Goal: Task Accomplishment & Management: Manage account settings

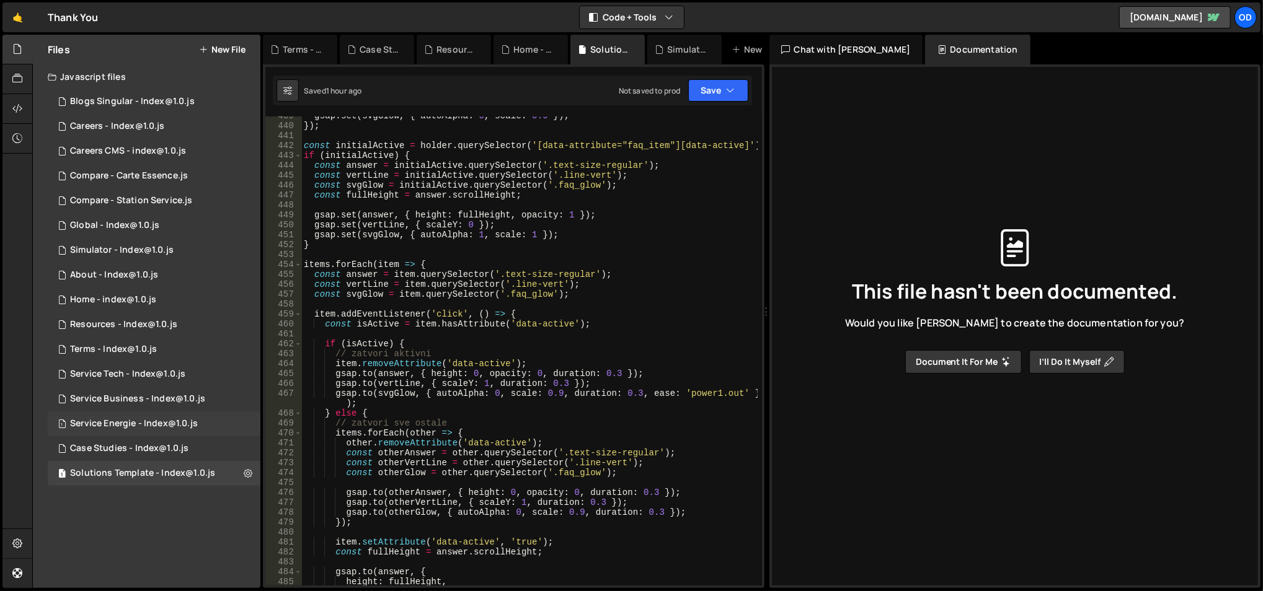
scroll to position [4409, 0]
click at [23, 30] on link "🤙" at bounding box center [17, 17] width 30 height 30
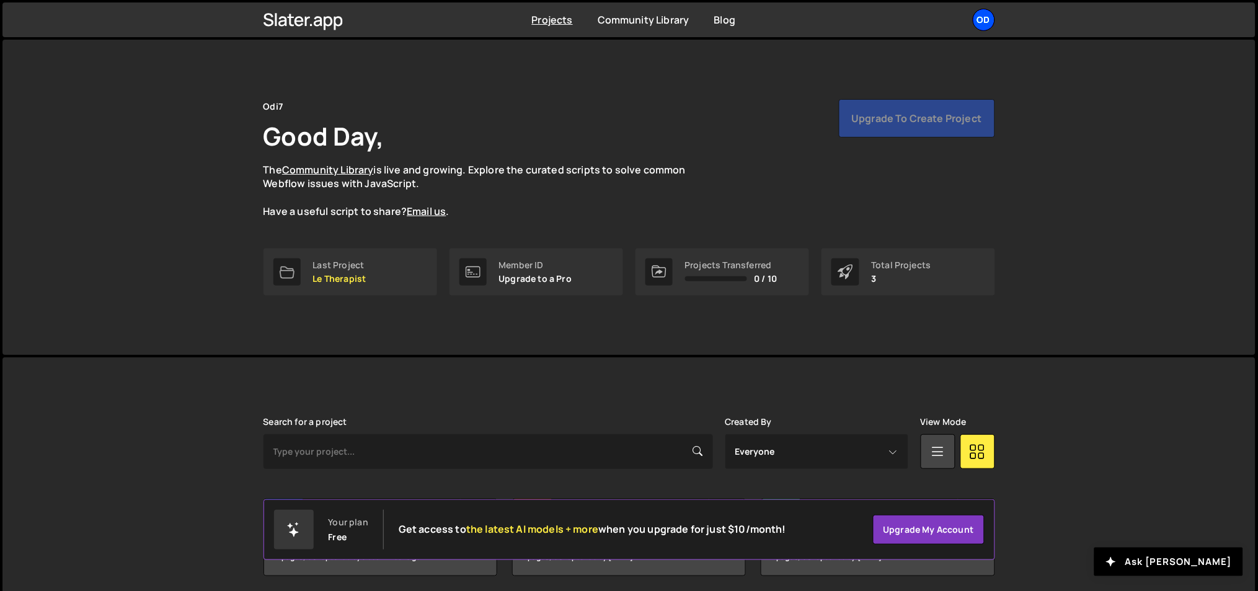
click at [986, 20] on div "Od" at bounding box center [984, 20] width 22 height 22
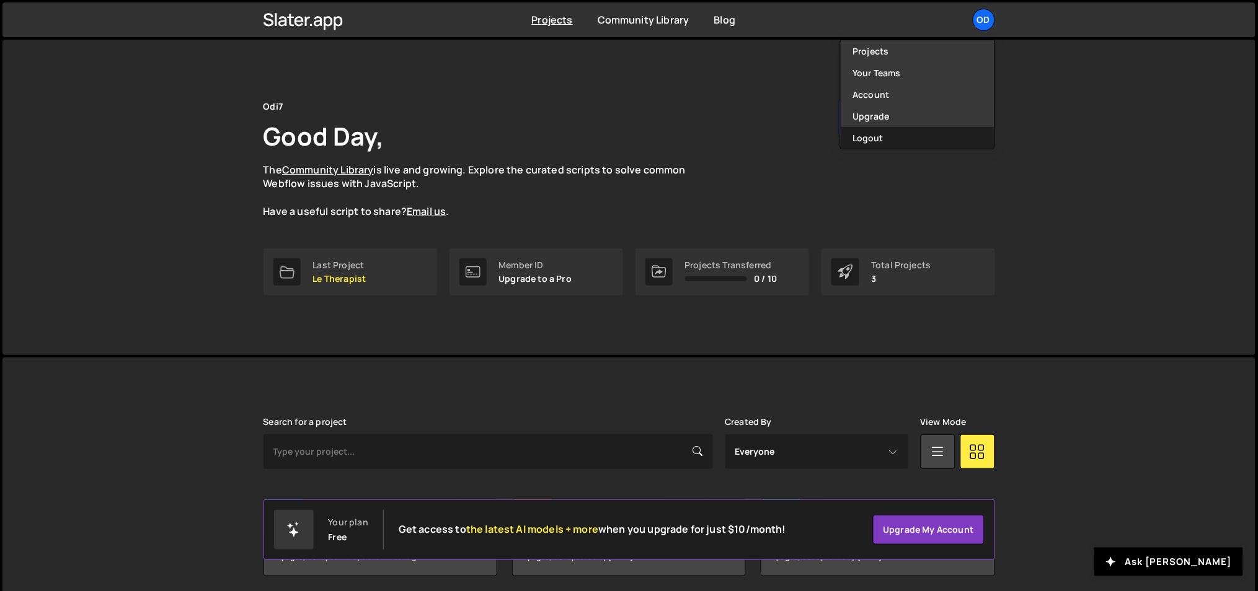
click at [929, 140] on button "Logout" at bounding box center [918, 138] width 154 height 22
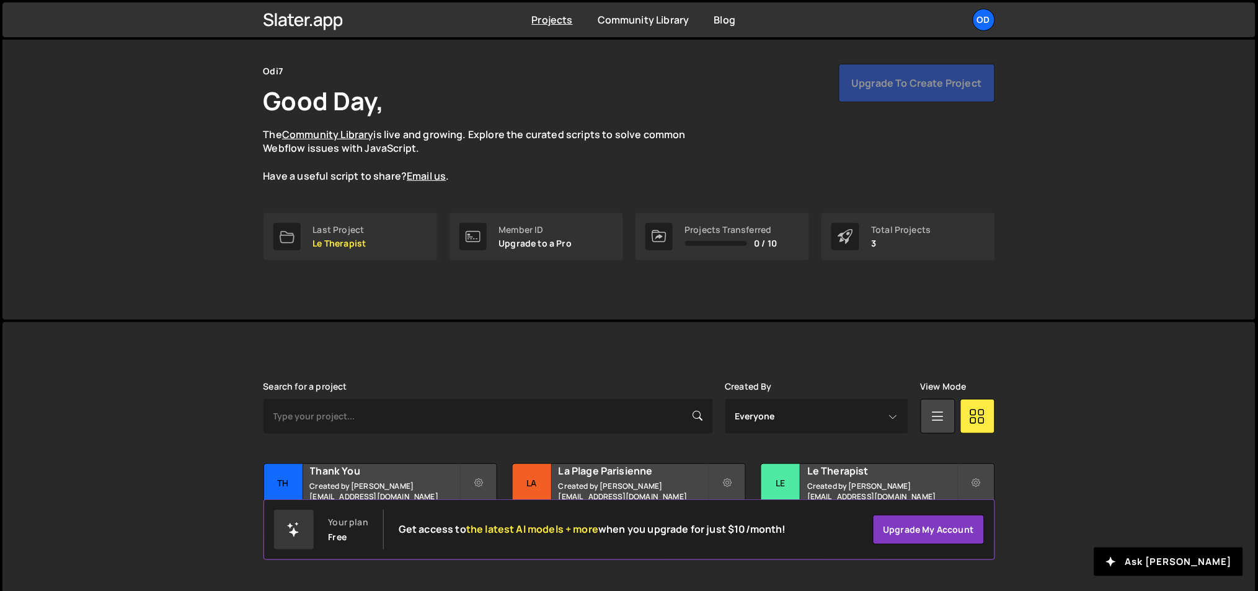
scroll to position [46, 0]
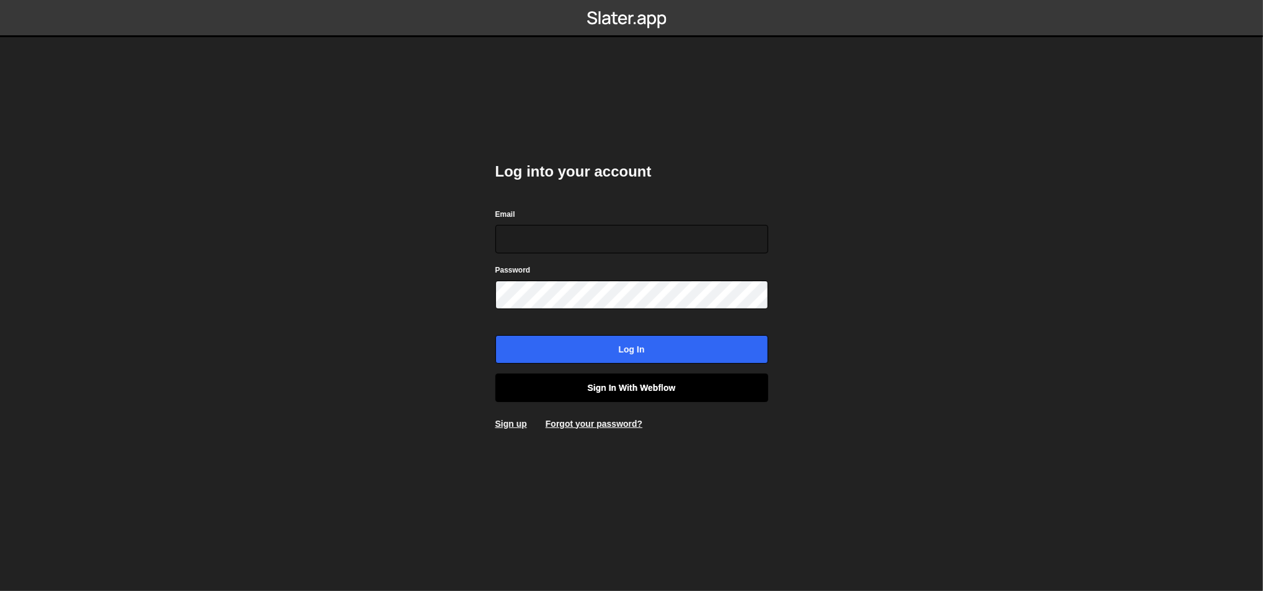
type input "ognjen@flowhivedigital.com"
click at [622, 389] on link "Sign in with Webflow" at bounding box center [631, 388] width 273 height 29
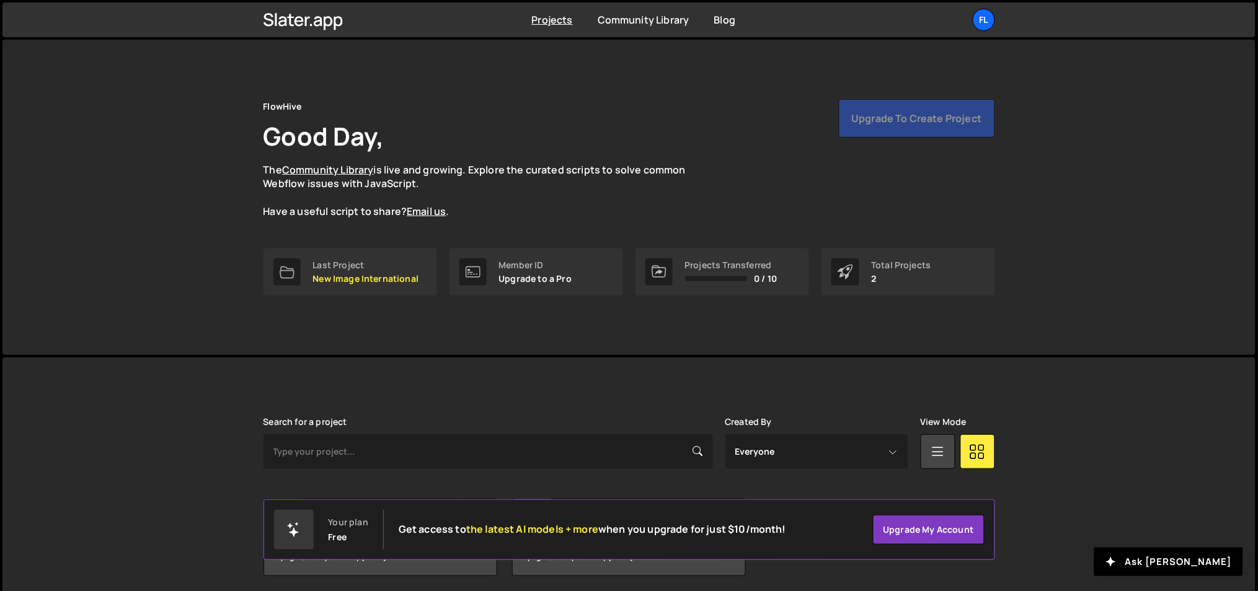
scroll to position [46, 0]
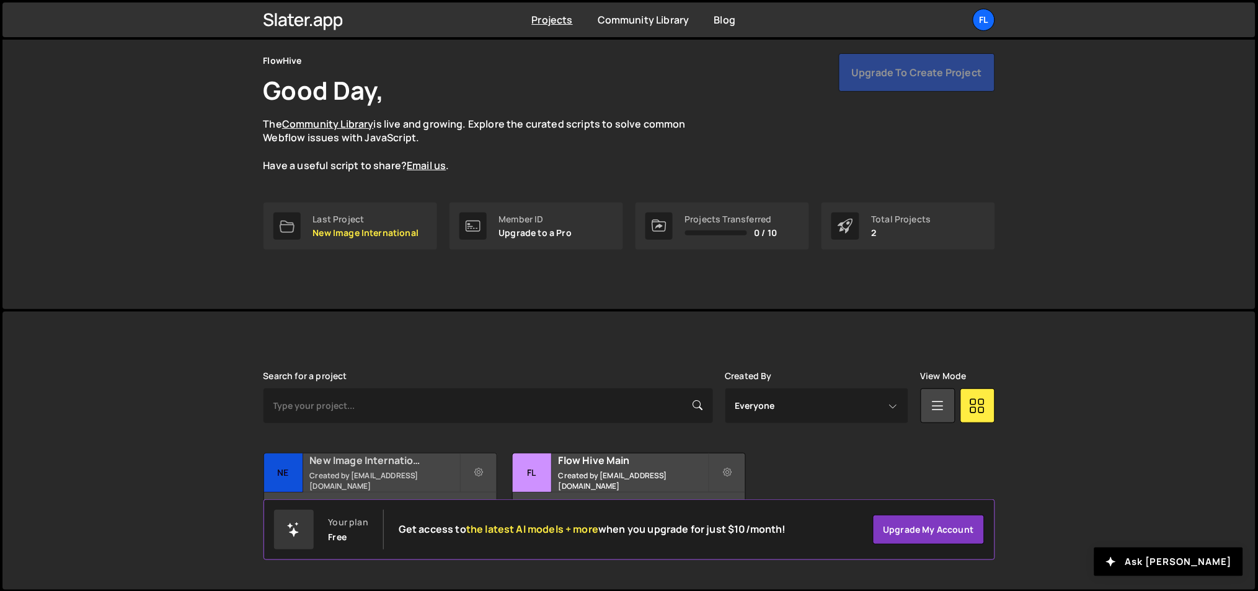
click at [384, 474] on div "New Image International Created by office@ognjenm.me" at bounding box center [380, 473] width 232 height 38
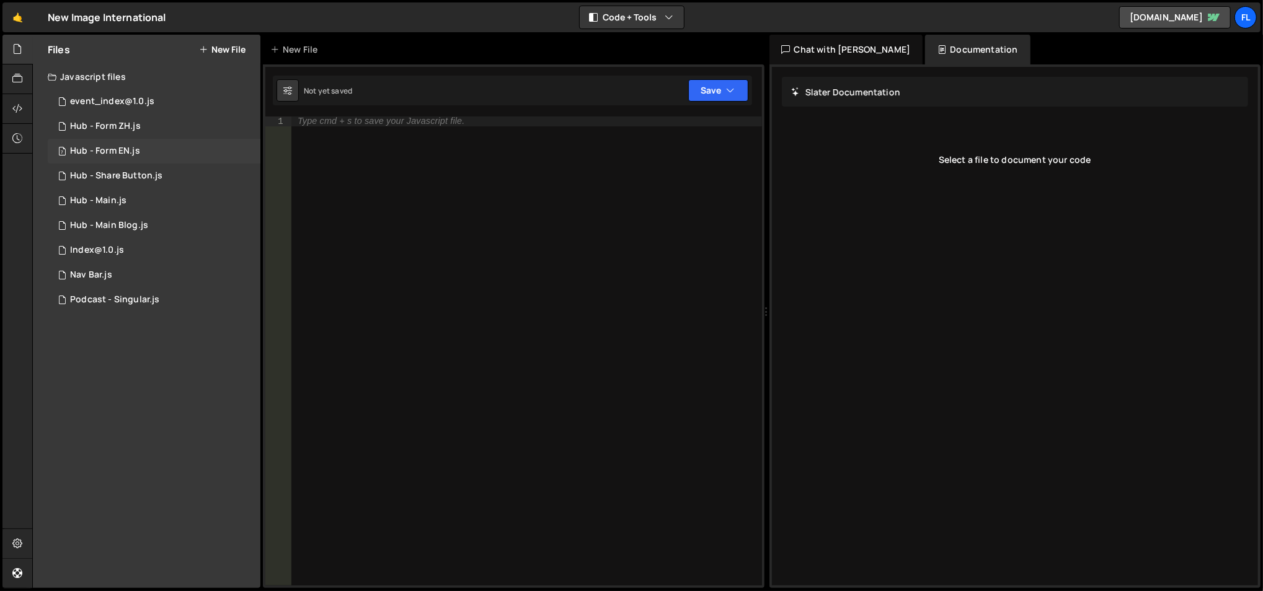
click at [169, 146] on div "7 Hub - Form EN.js 0" at bounding box center [154, 151] width 213 height 25
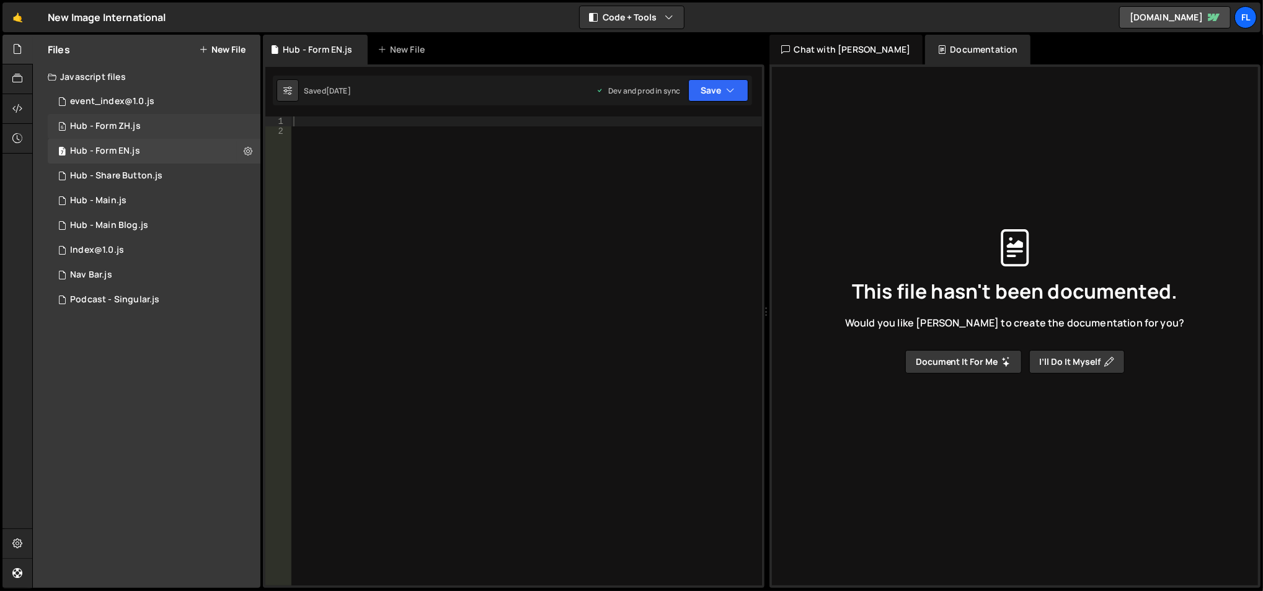
click at [165, 119] on div "6 Hub - Form ZH.js 0" at bounding box center [154, 126] width 213 height 25
click at [242, 122] on button at bounding box center [248, 126] width 22 height 22
type input "Hub - Form ZH"
radio input "true"
checkbox input "true"
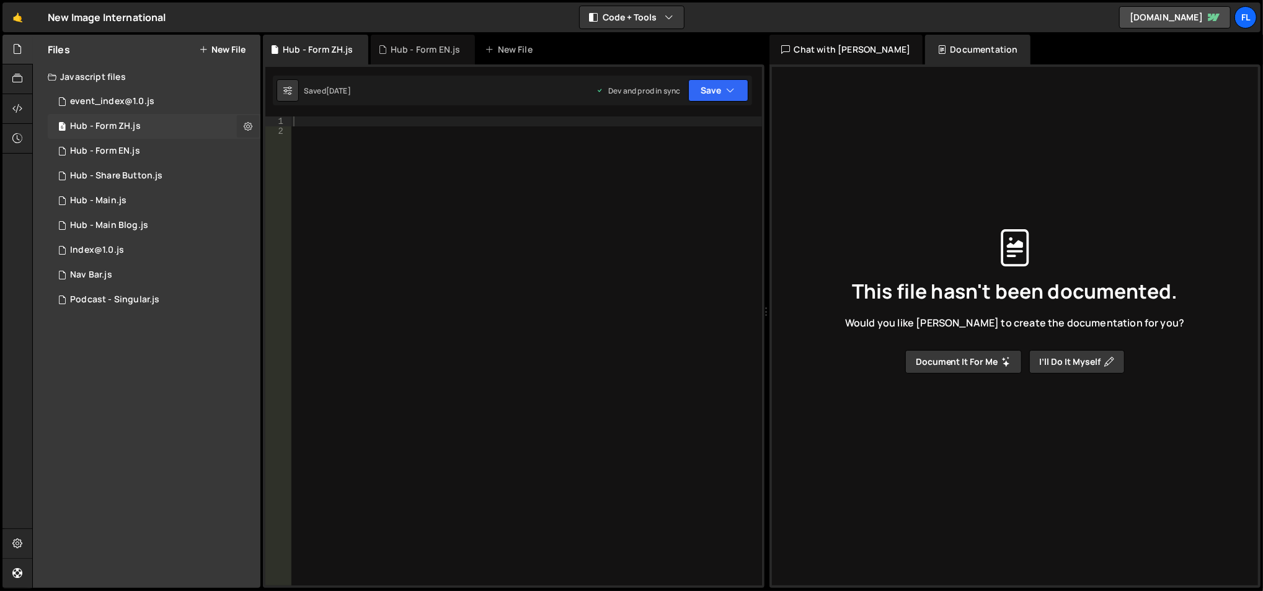
checkbox input "true"
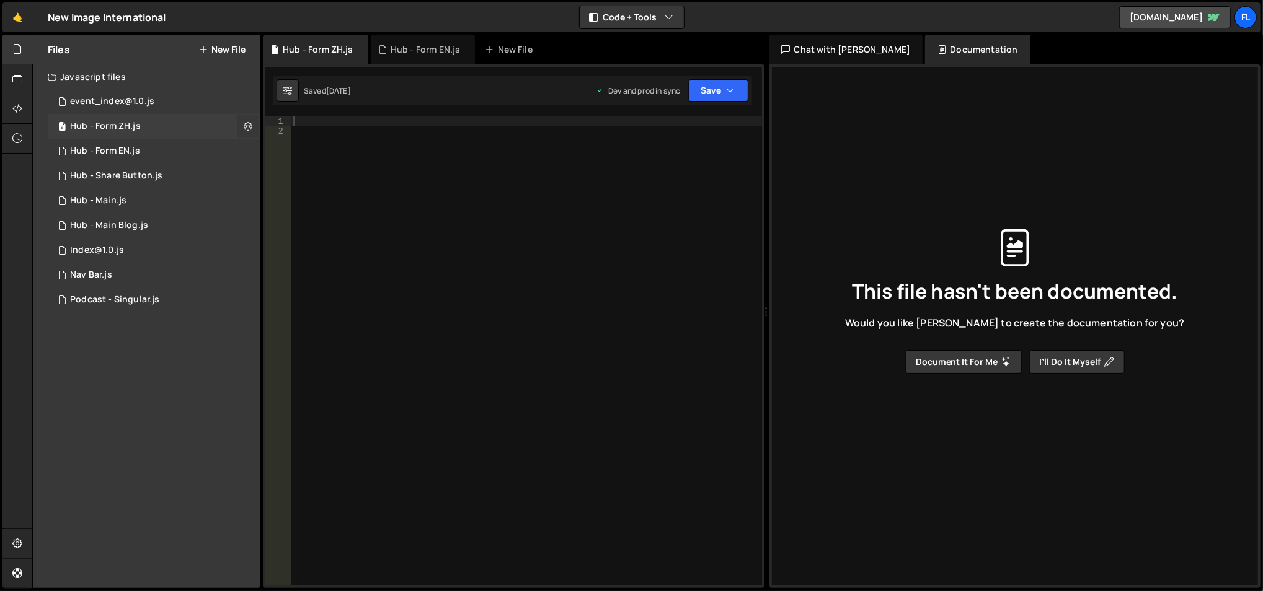
checkbox input "true"
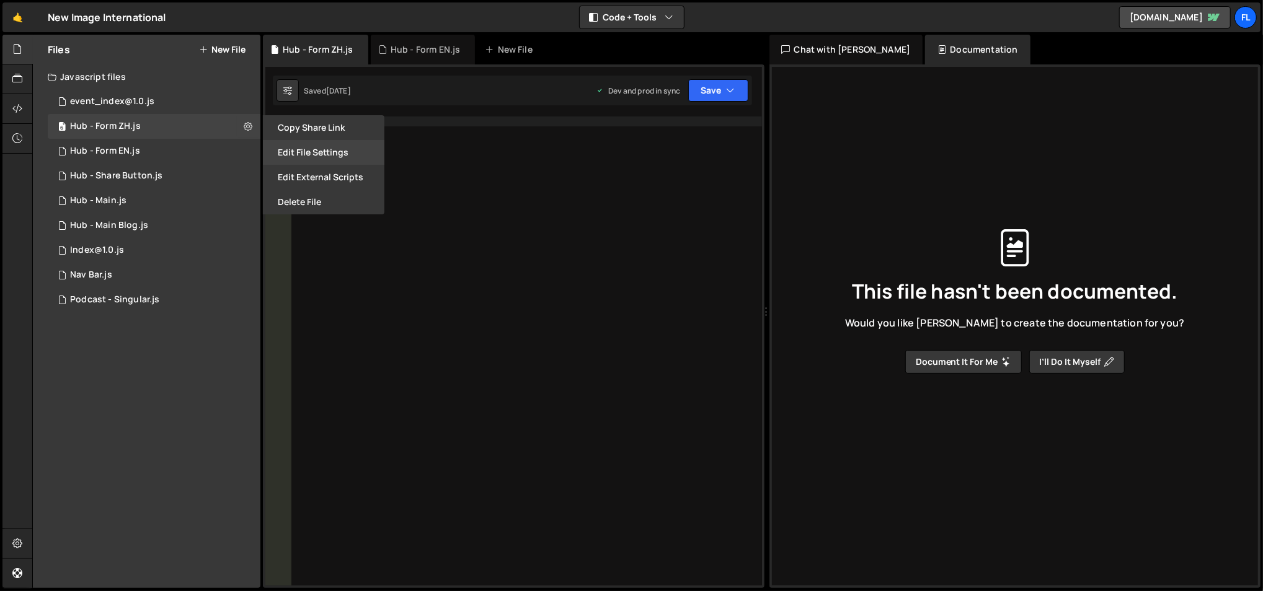
click at [273, 146] on button "Edit File Settings" at bounding box center [324, 152] width 122 height 25
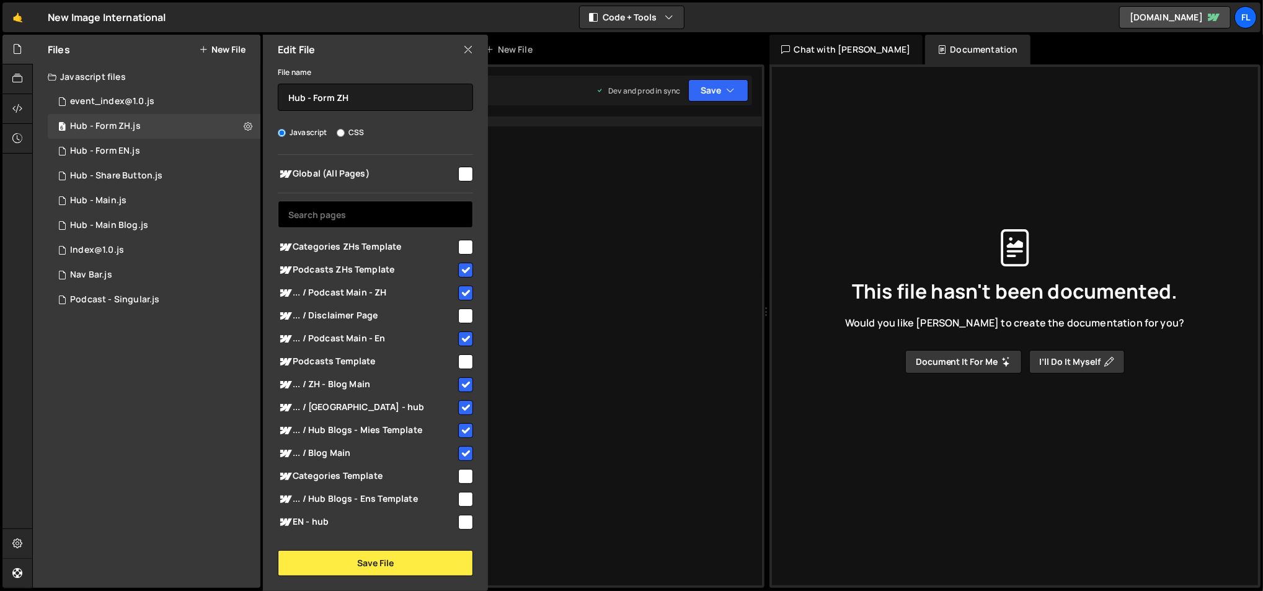
click at [363, 208] on input "text" at bounding box center [375, 214] width 195 height 27
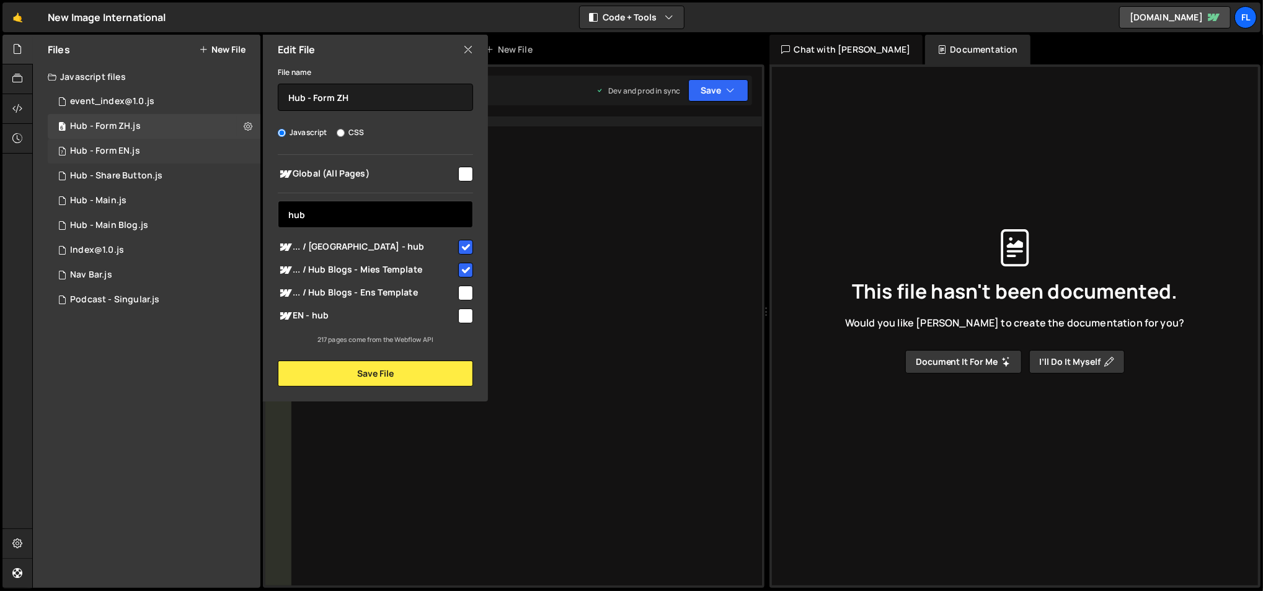
type input "hub"
click at [244, 153] on div "7 Hub - Form EN.js 0" at bounding box center [154, 151] width 213 height 25
checkbox input "false"
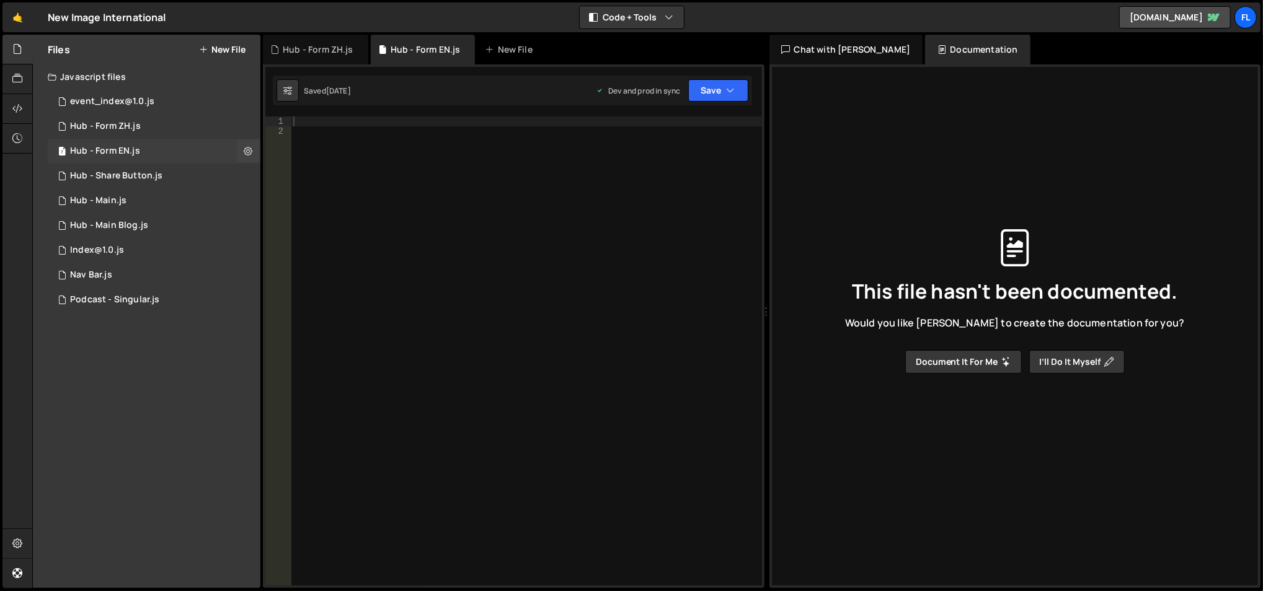
click at [244, 153] on icon at bounding box center [248, 151] width 9 height 12
type input "Hub - Form EN"
radio input "true"
checkbox input "true"
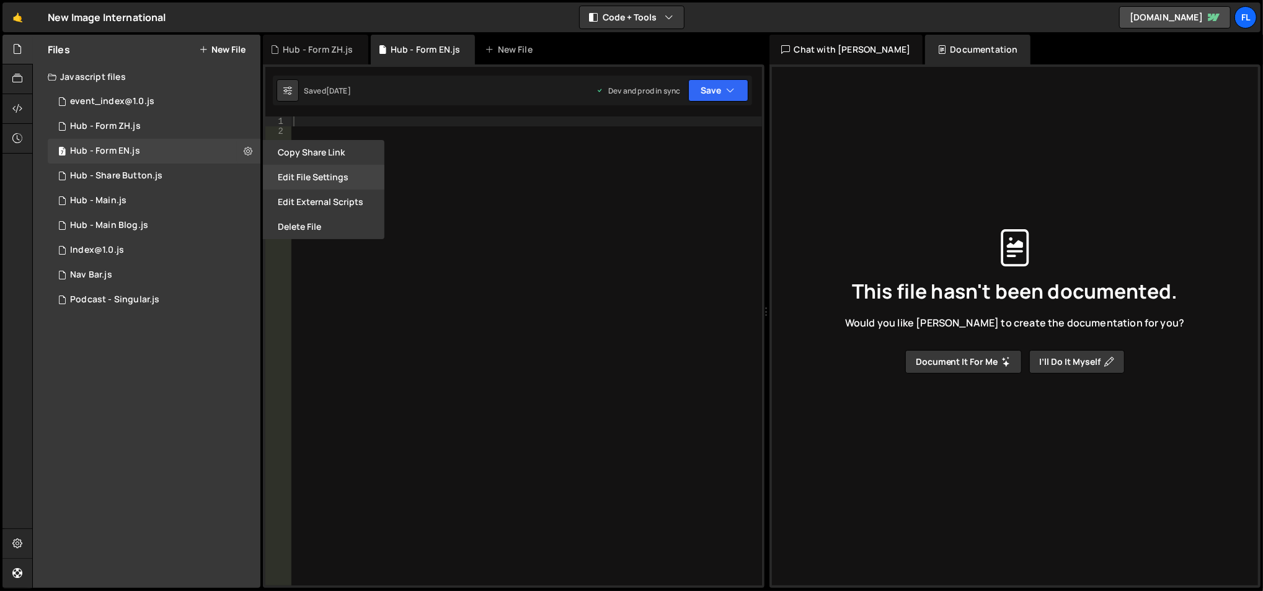
click at [320, 169] on button "Edit File Settings" at bounding box center [324, 177] width 122 height 25
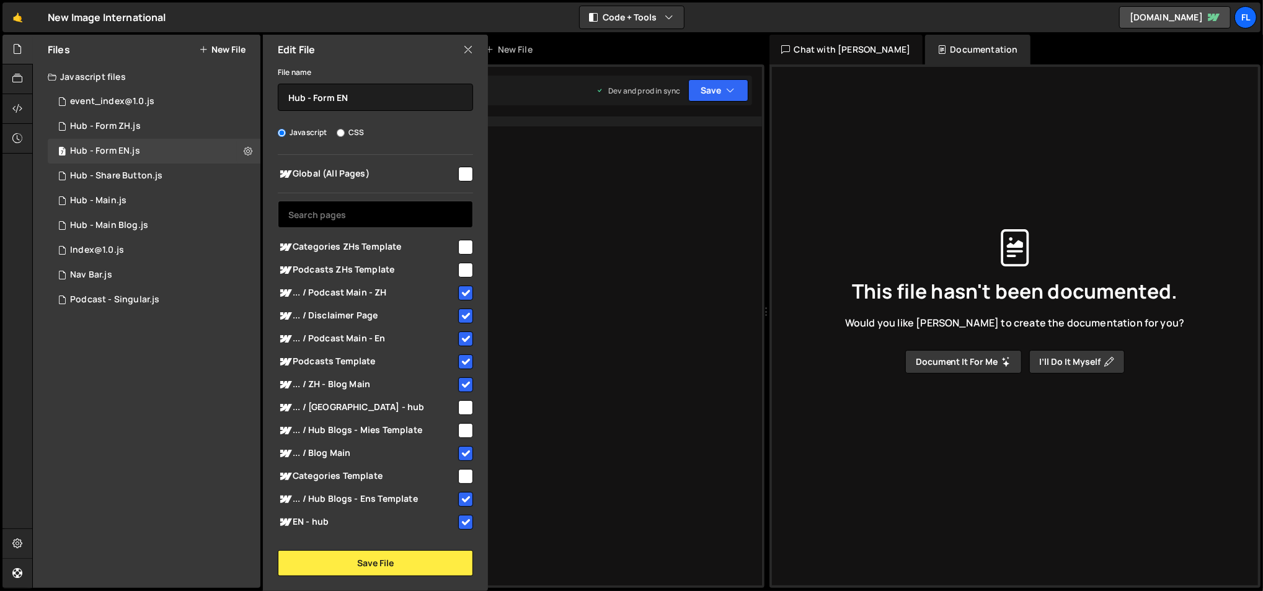
click at [350, 208] on input "text" at bounding box center [375, 214] width 195 height 27
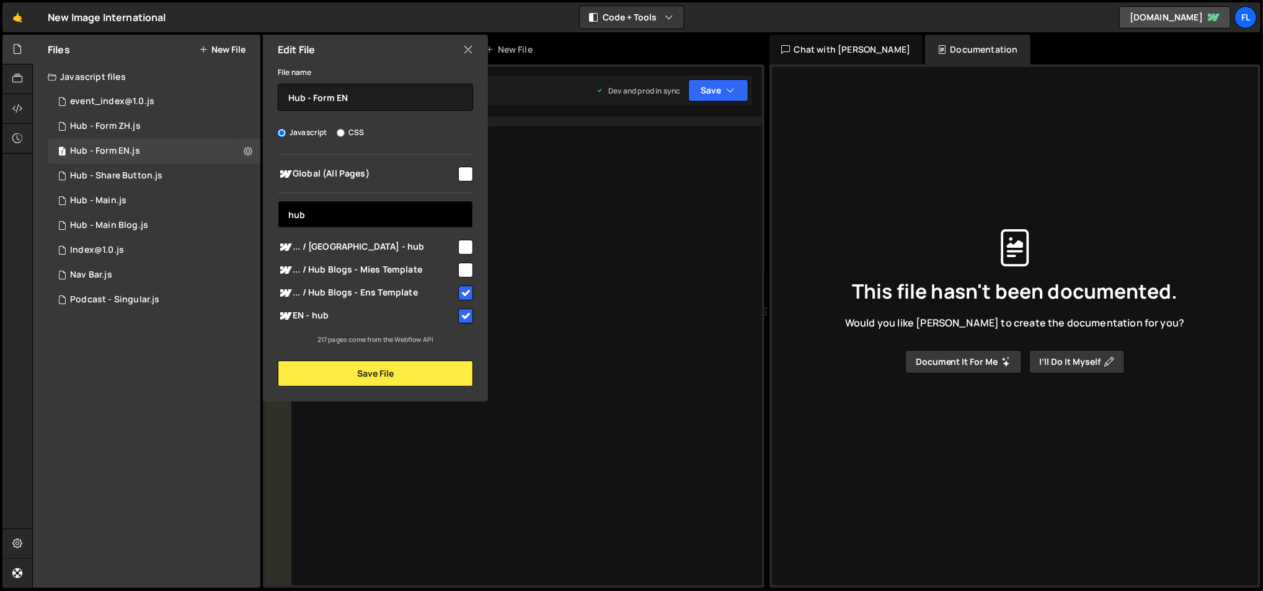
type input "hub"
click at [148, 157] on div "7 Hub - Form EN.js 0" at bounding box center [154, 151] width 213 height 25
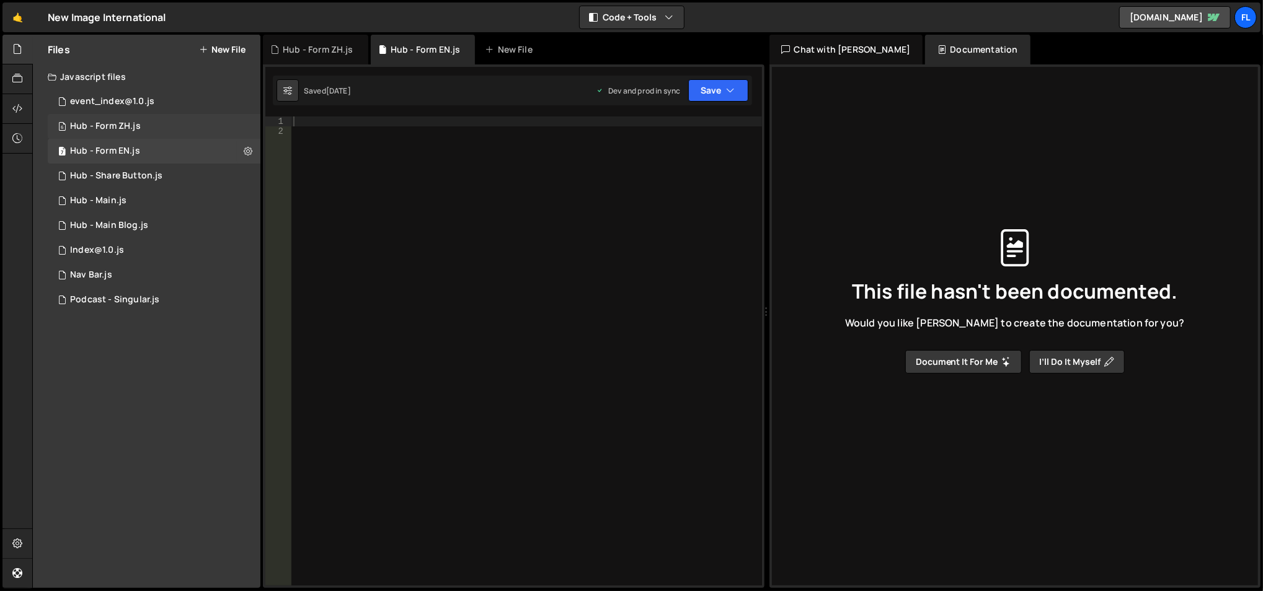
click at [161, 123] on div "6 Hub - Form ZH.js 0" at bounding box center [154, 126] width 213 height 25
click at [133, 156] on div "Hub - Form EN.js" at bounding box center [105, 151] width 70 height 11
click at [155, 126] on div "6 Hub - Form ZH.js 0" at bounding box center [154, 126] width 213 height 25
click at [155, 172] on div "Hub - Share Button.js" at bounding box center [116, 175] width 92 height 11
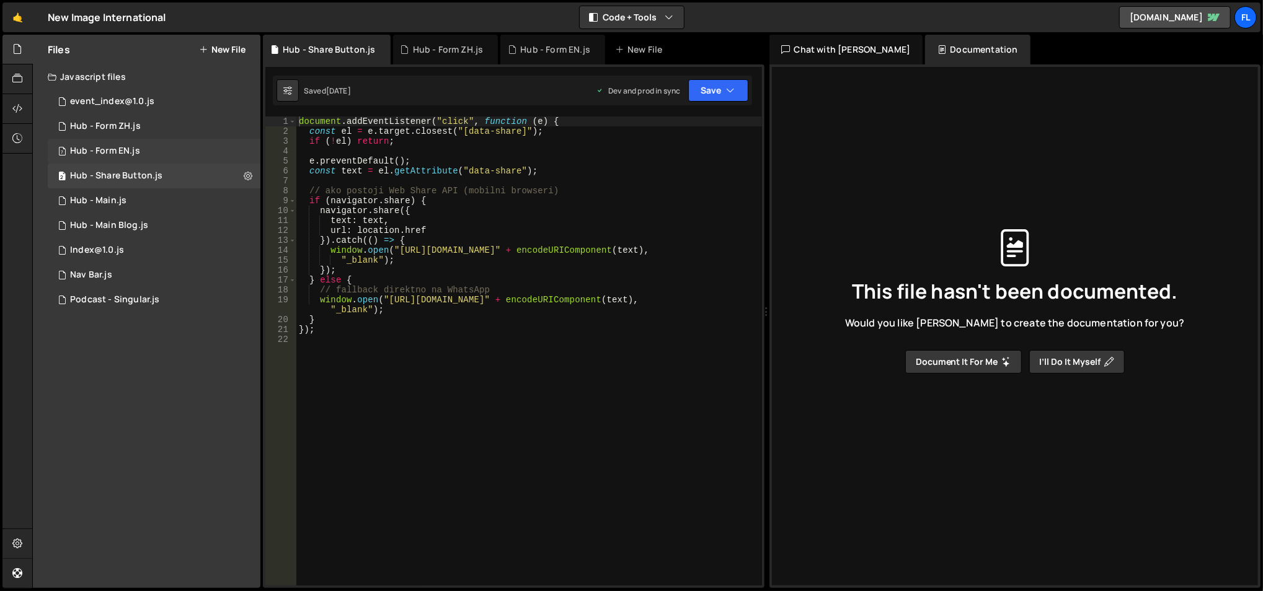
click at [161, 143] on div "7 Hub - Form EN.js 0" at bounding box center [154, 151] width 213 height 25
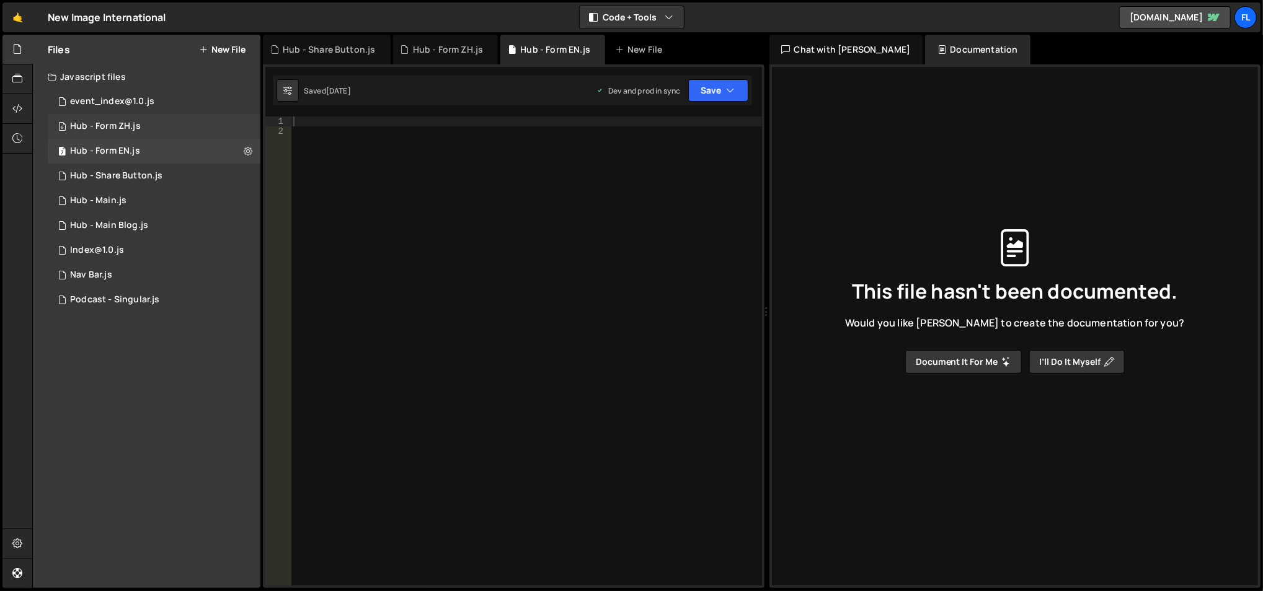
click at [163, 122] on div "6 Hub - Form ZH.js 0" at bounding box center [154, 126] width 213 height 25
click at [150, 100] on div "event_index@1.0.js" at bounding box center [112, 101] width 84 height 11
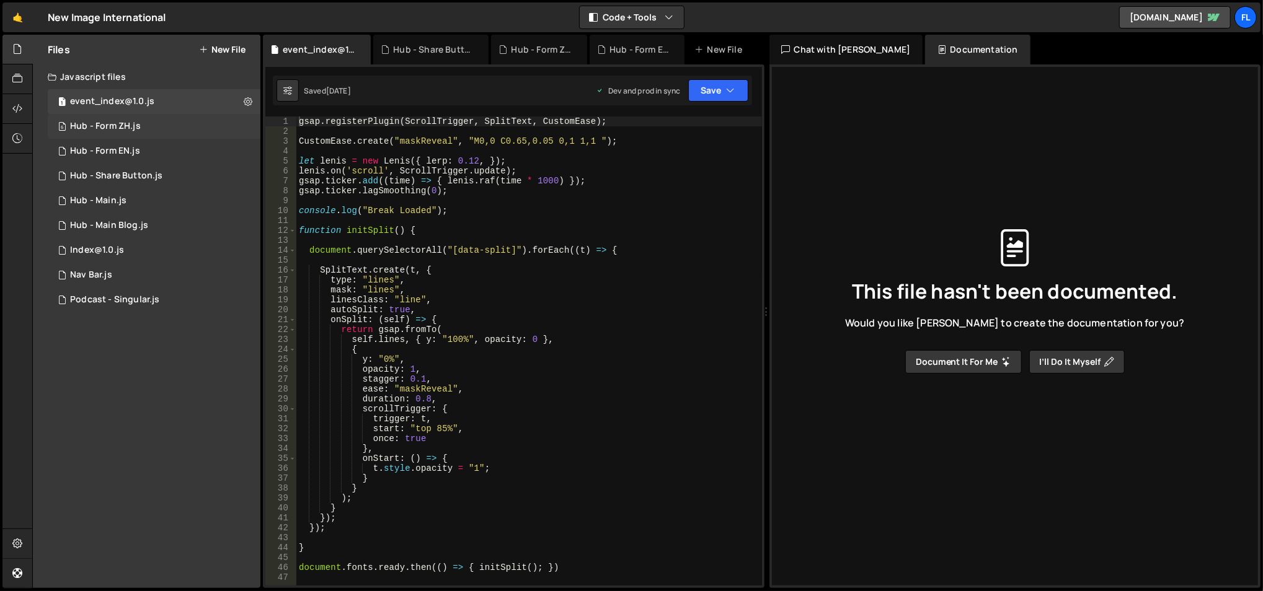
click at [156, 120] on div "6 Hub - Form ZH.js 0" at bounding box center [154, 126] width 213 height 25
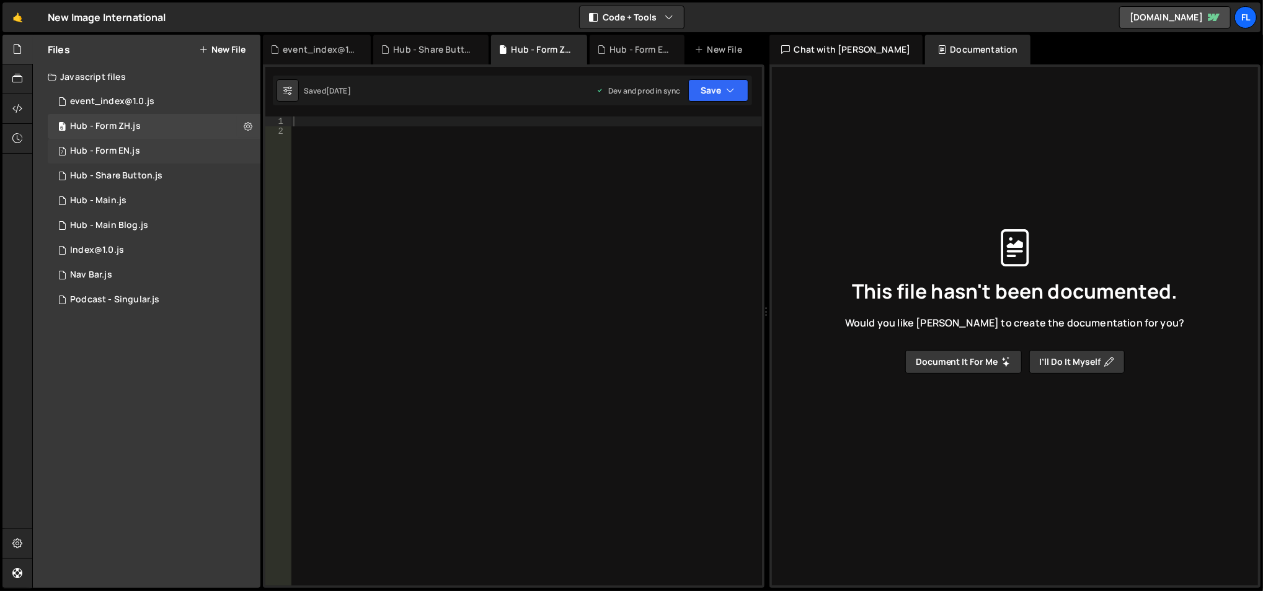
click at [167, 142] on div "7 Hub - Form EN.js 0" at bounding box center [154, 151] width 213 height 25
click at [146, 293] on div "2 Podcast - Singular.js 0" at bounding box center [154, 300] width 213 height 25
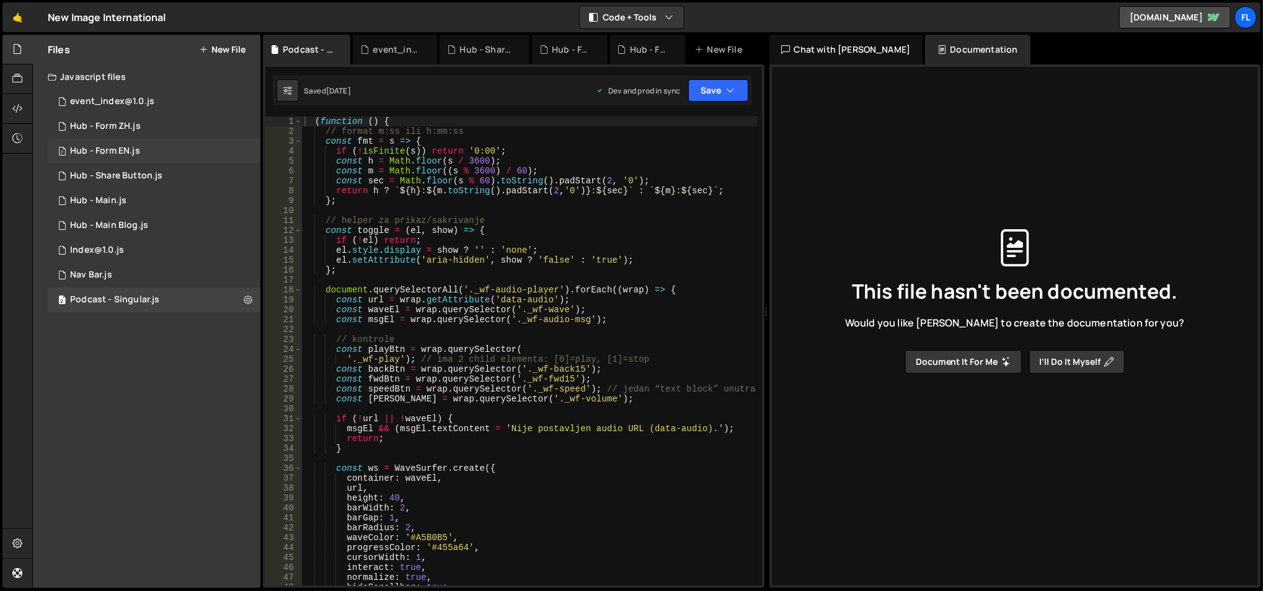
click at [180, 153] on div "7 Hub - Form EN.js 0" at bounding box center [154, 151] width 213 height 25
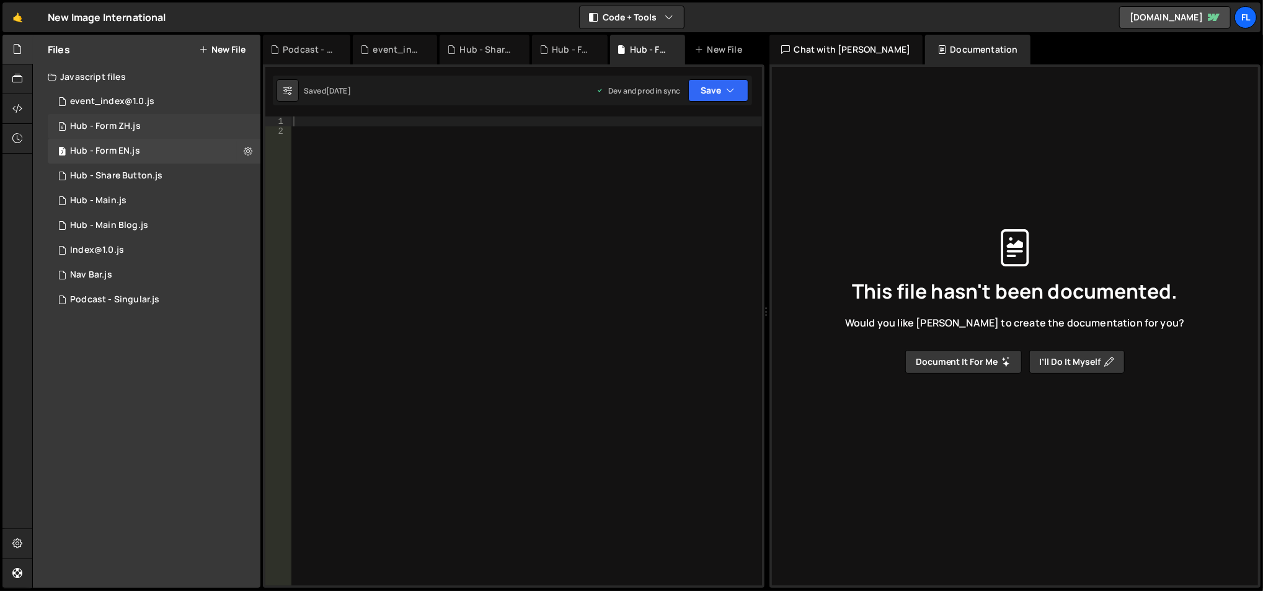
click at [162, 123] on div "6 Hub - Form ZH.js 0" at bounding box center [154, 126] width 213 height 25
click at [139, 152] on div "7 Hub - Form EN.js 0" at bounding box center [154, 151] width 213 height 25
click at [211, 120] on div "6 Hub - Form ZH.js 0" at bounding box center [154, 126] width 213 height 25
